Goal: Find specific page/section: Find specific page/section

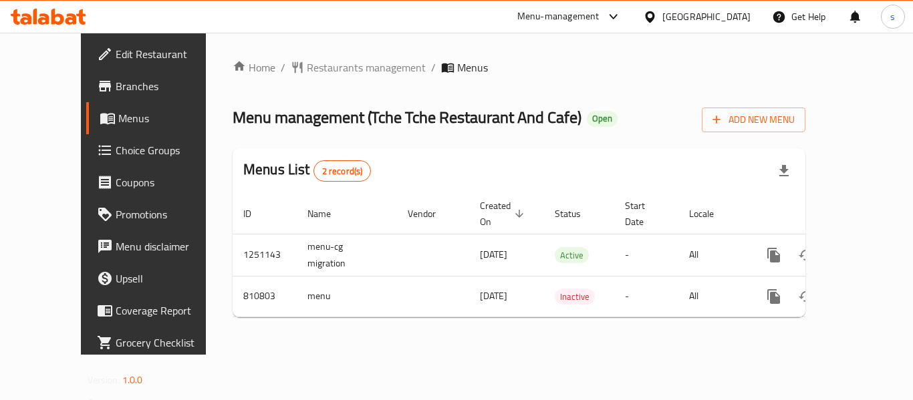
click at [517, 71] on ol "Home / Restaurants management / Menus" at bounding box center [519, 67] width 573 height 16
click at [307, 69] on span "Restaurants management" at bounding box center [366, 67] width 119 height 16
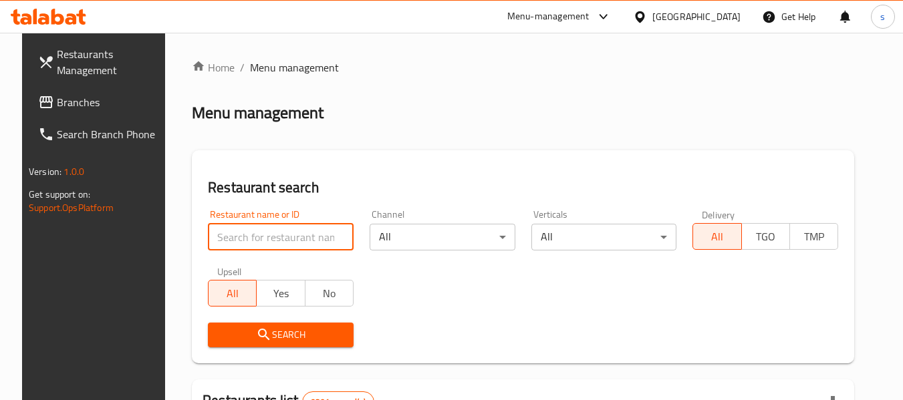
click at [259, 244] on input "search" at bounding box center [281, 237] width 146 height 27
paste input "654581"
type input "654581"
click button "Search" at bounding box center [281, 335] width 146 height 25
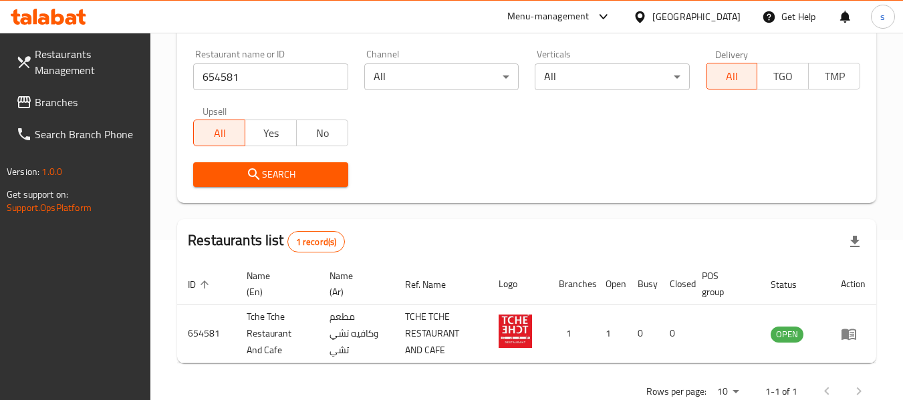
scroll to position [196, 0]
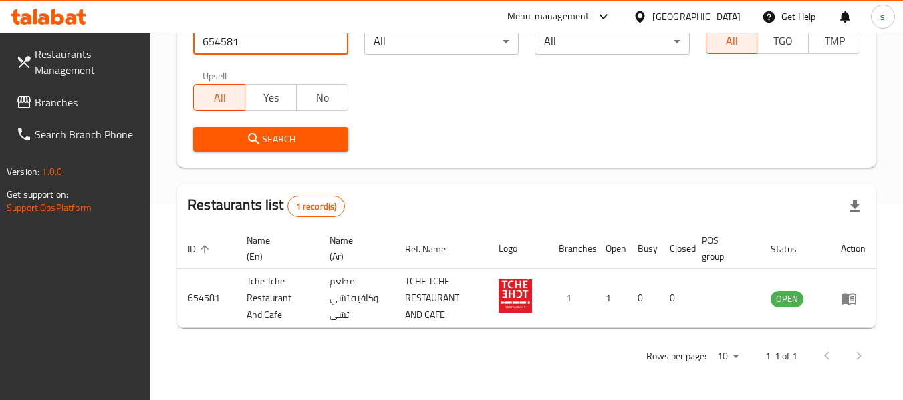
drag, startPoint x: 68, startPoint y: 107, endPoint x: 6, endPoint y: 96, distance: 63.1
click at [68, 107] on span "Branches" at bounding box center [88, 102] width 106 height 16
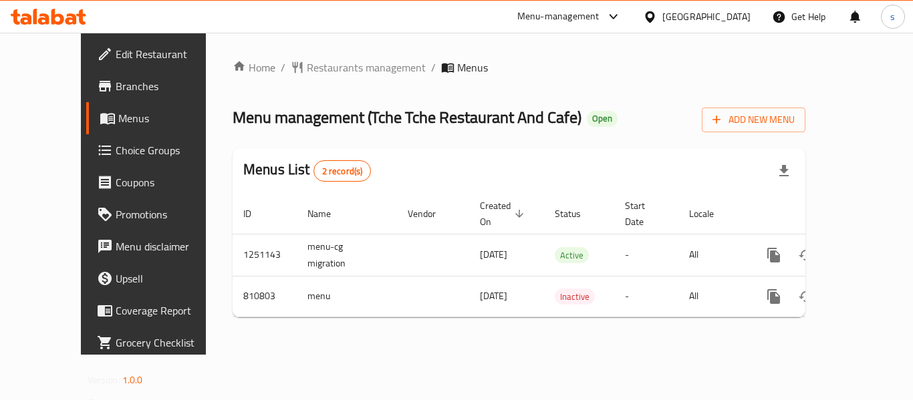
click at [307, 69] on span "Restaurants management" at bounding box center [366, 67] width 119 height 16
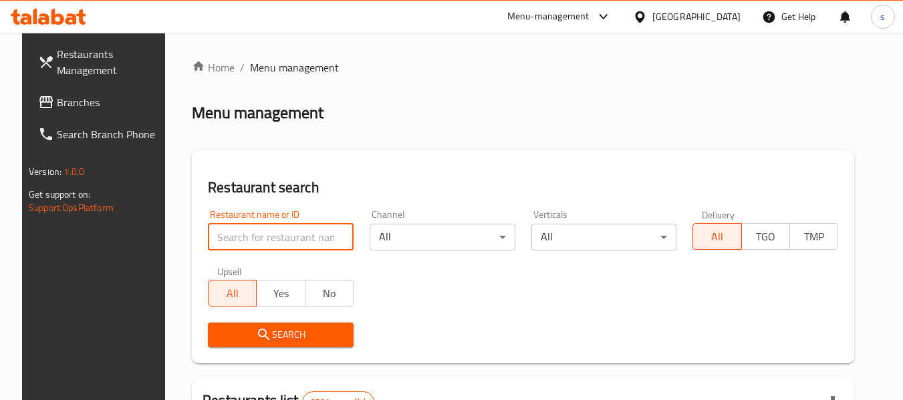
click at [276, 240] on input "search" at bounding box center [281, 237] width 146 height 27
paste input "654581"
type input "654581"
click button "Search" at bounding box center [281, 335] width 146 height 25
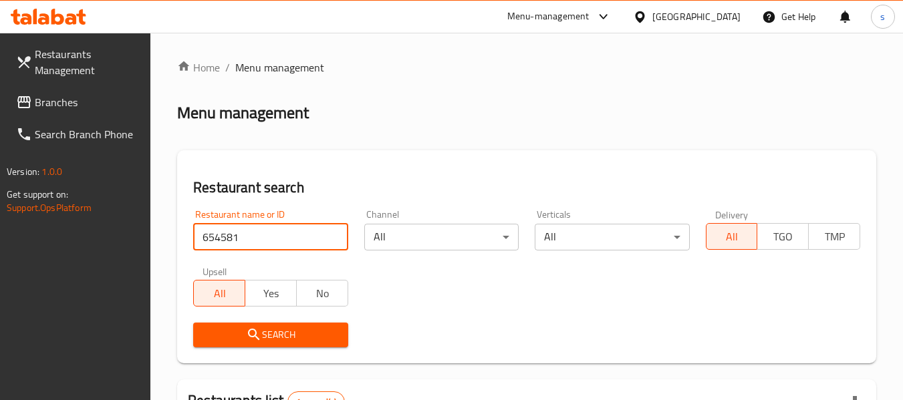
click at [644, 15] on icon at bounding box center [639, 16] width 9 height 11
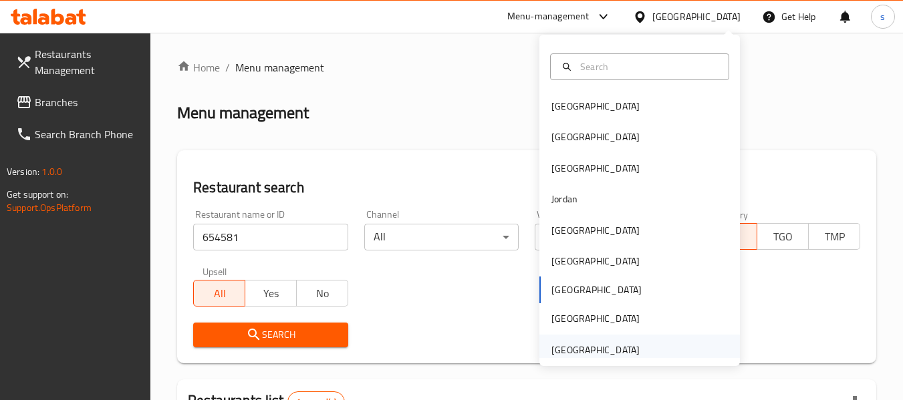
click at [583, 352] on div "[GEOGRAPHIC_DATA]" at bounding box center [595, 350] width 88 height 15
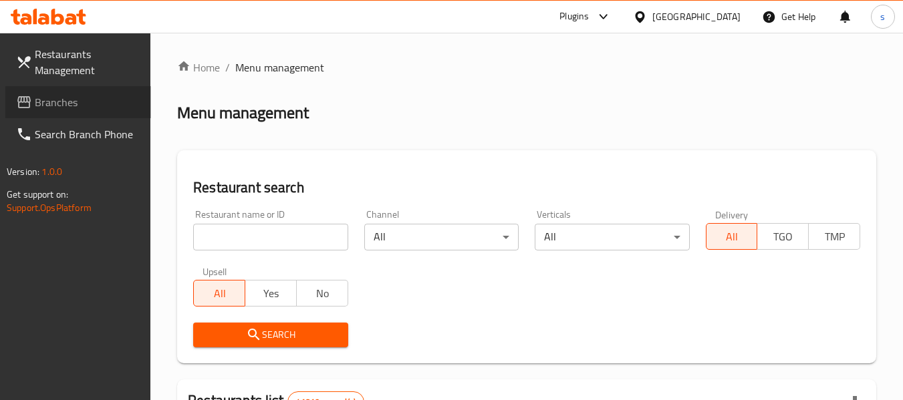
click at [67, 102] on span "Branches" at bounding box center [88, 102] width 106 height 16
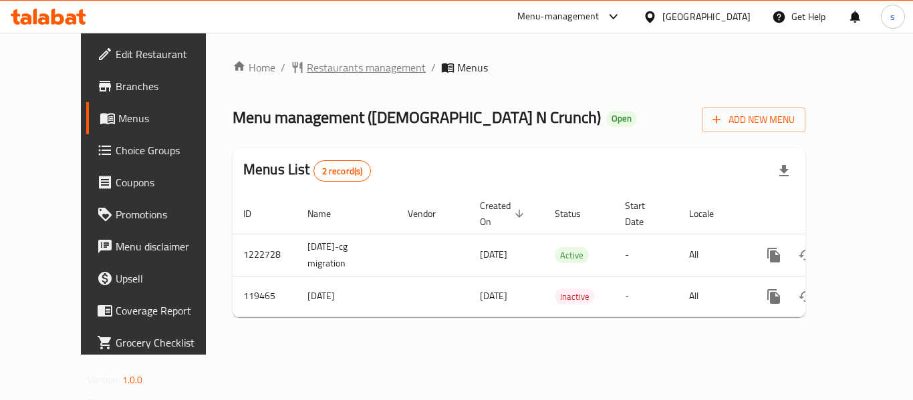
click at [319, 63] on span "Restaurants management" at bounding box center [366, 67] width 119 height 16
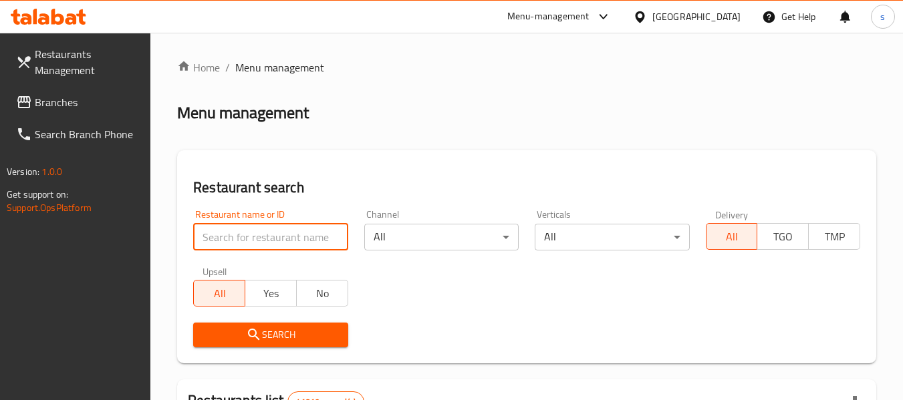
click at [271, 243] on input "search" at bounding box center [270, 237] width 154 height 27
paste input "606529"
type input "606529"
click button "Search" at bounding box center [270, 335] width 154 height 25
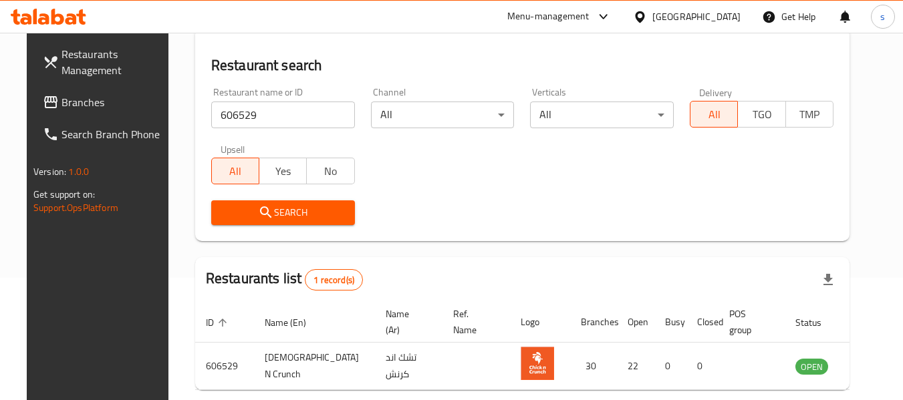
scroll to position [184, 0]
